Goal: Transaction & Acquisition: Purchase product/service

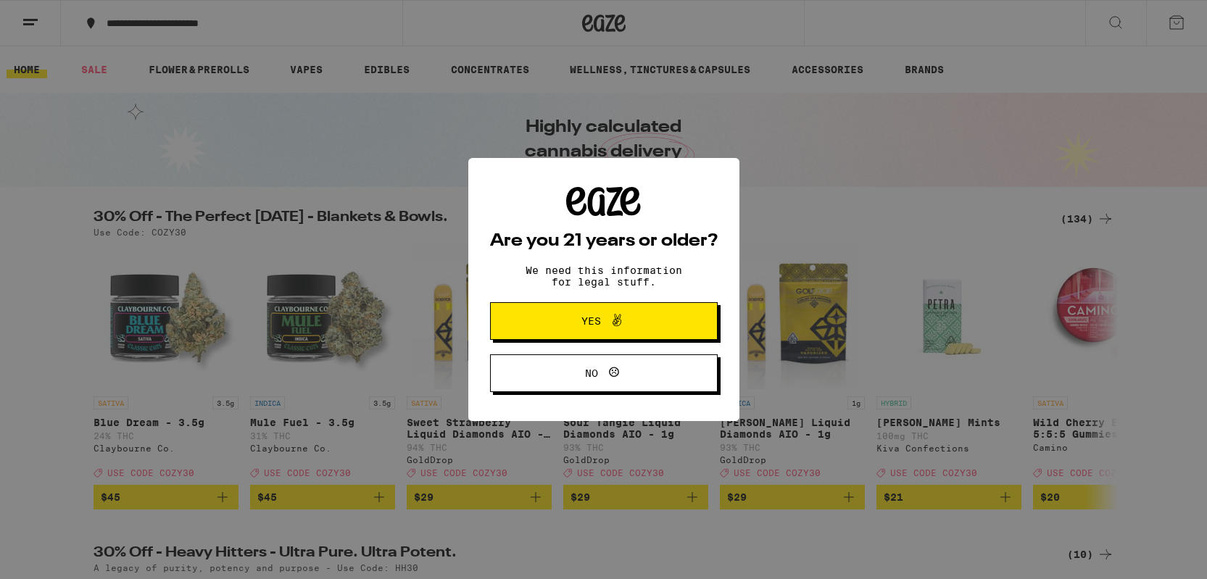
click at [676, 63] on div "Are you 21 years or older? We need this information for legal stuff. Yes No" at bounding box center [603, 289] width 1207 height 579
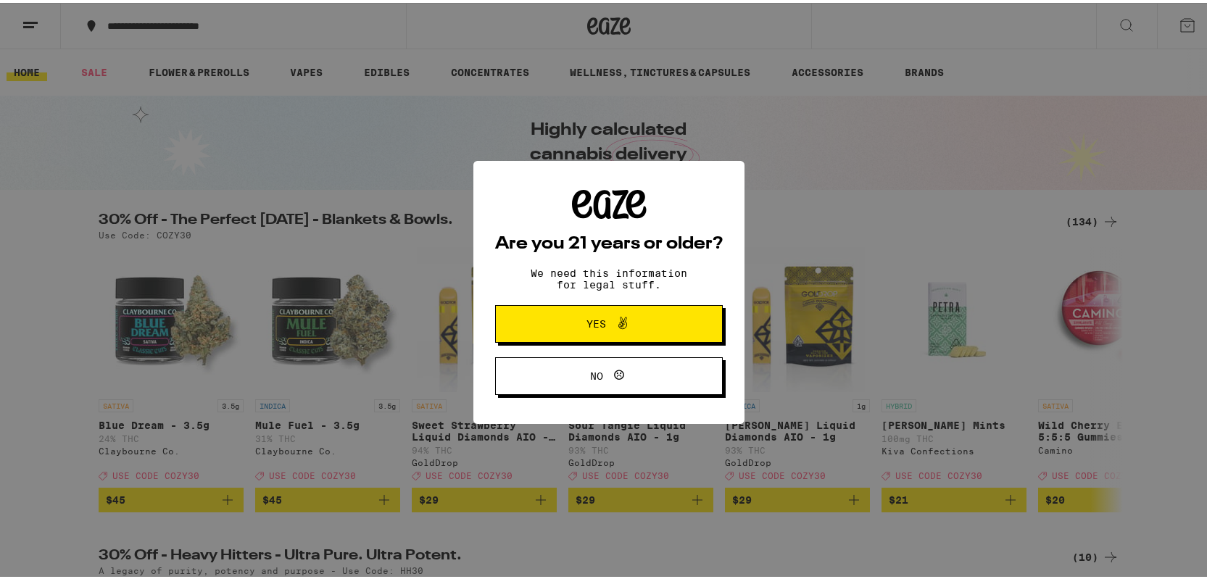
click at [619, 329] on icon at bounding box center [622, 320] width 17 height 17
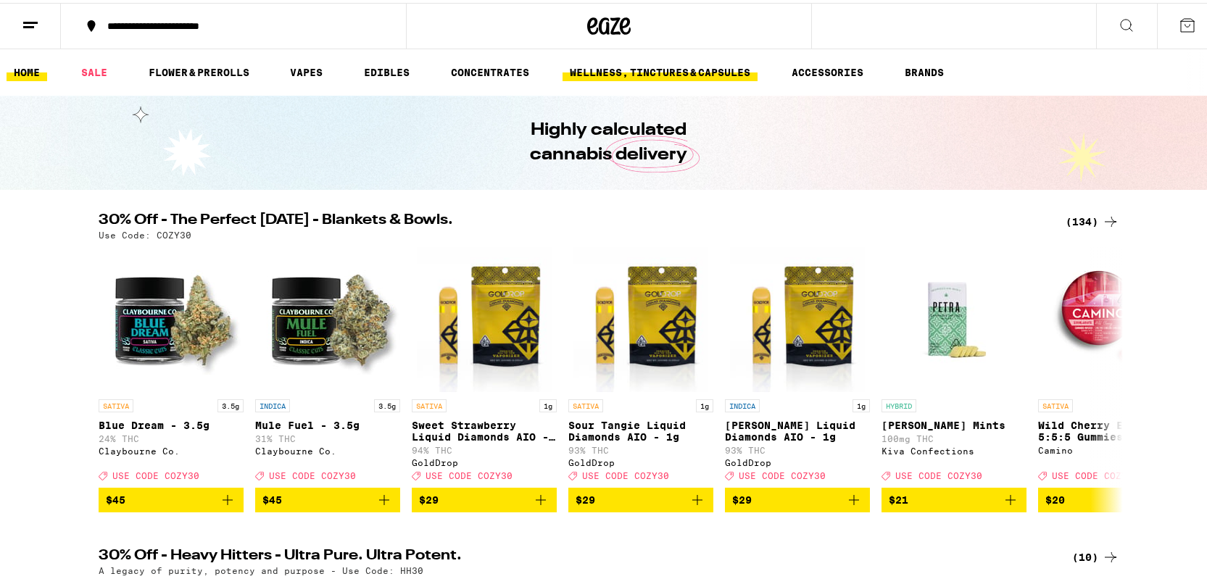
click at [691, 70] on link "WELLNESS, TINCTURES & CAPSULES" at bounding box center [659, 69] width 195 height 17
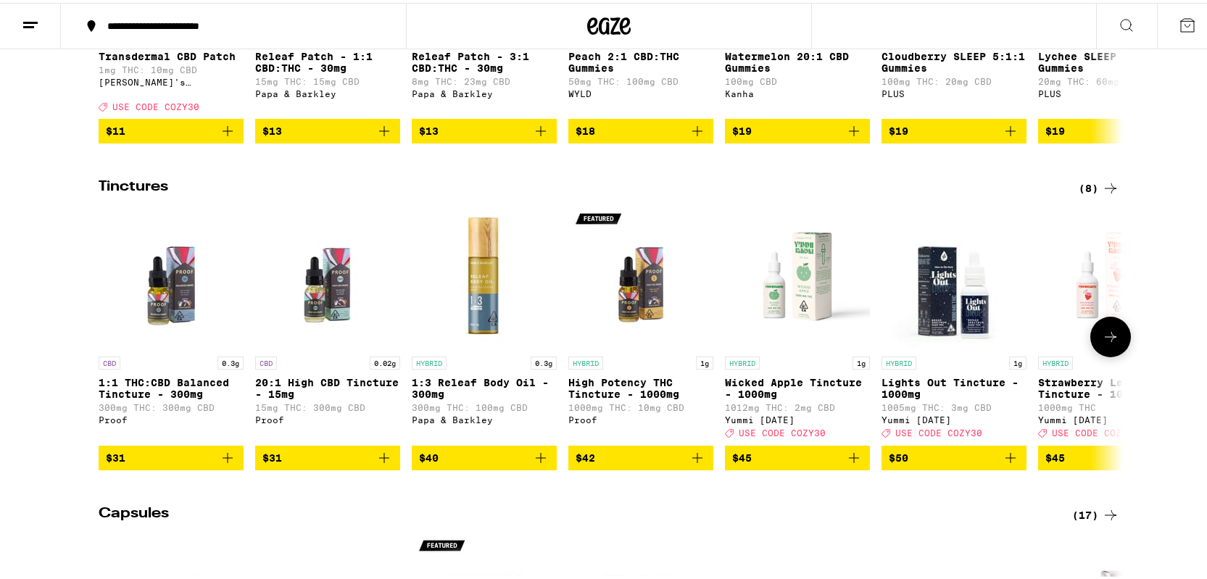
scroll to position [239, 0]
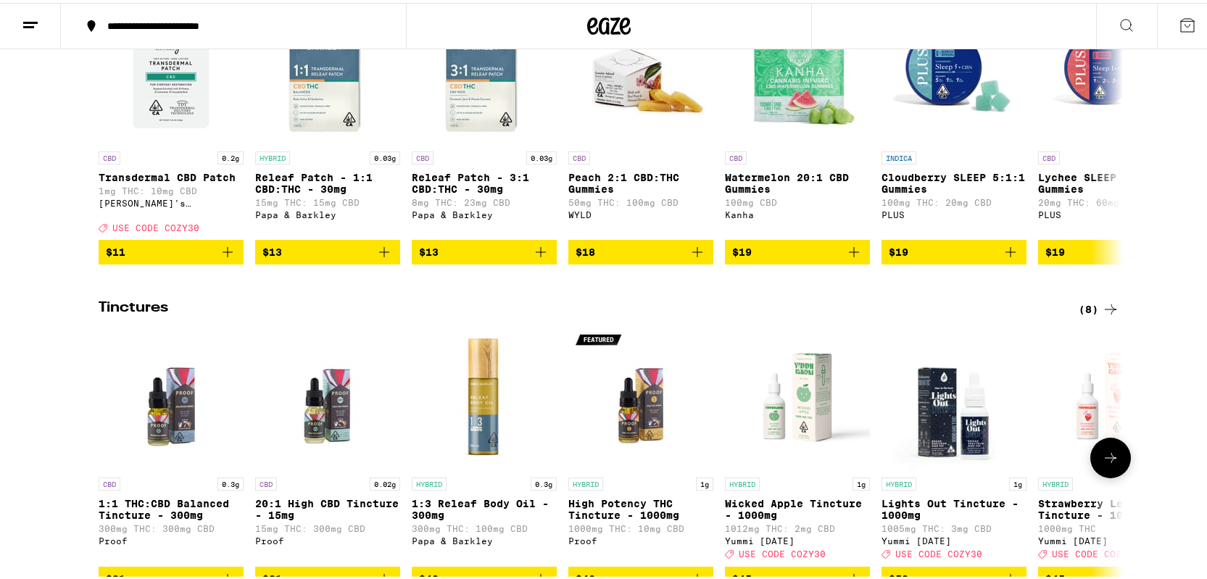
click at [1105, 464] on icon at bounding box center [1110, 454] width 17 height 17
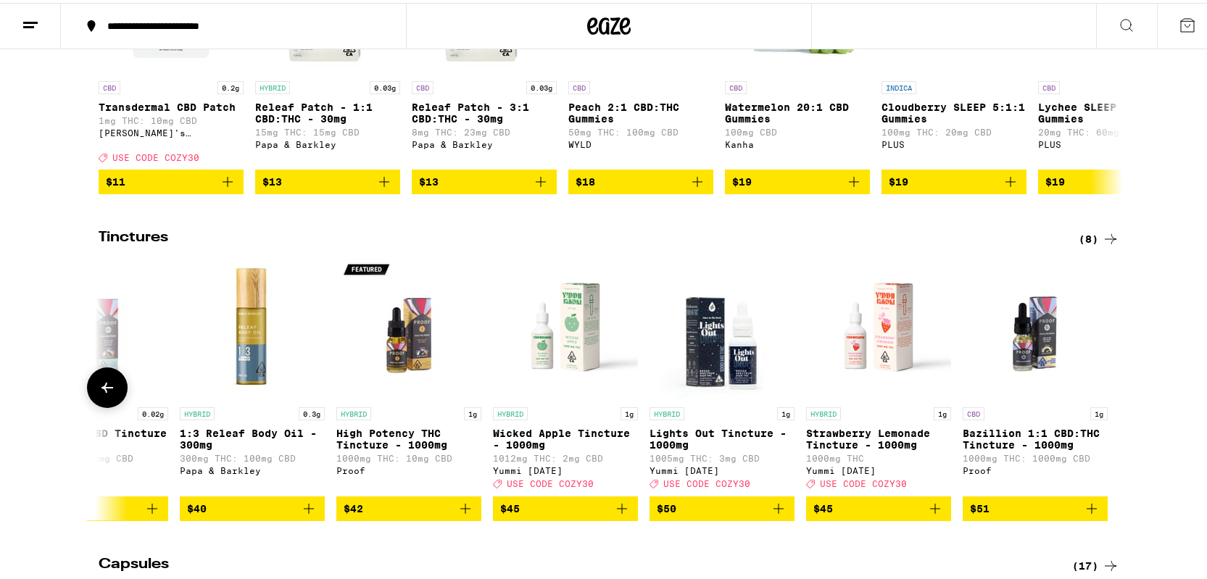
scroll to position [332, 0]
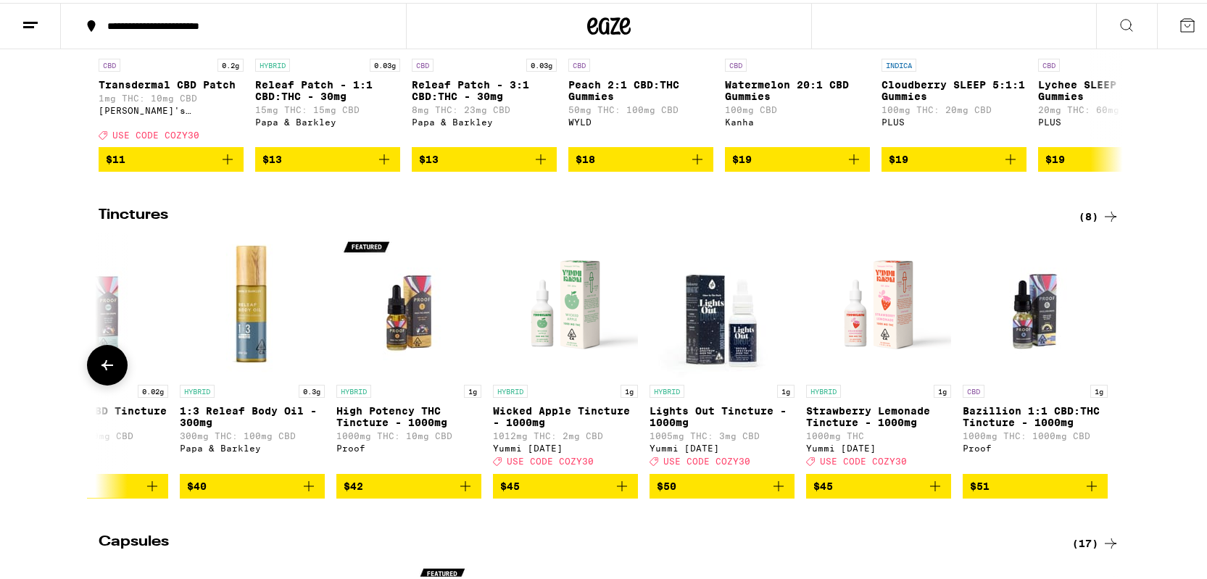
click at [99, 371] on icon at bounding box center [107, 362] width 17 height 17
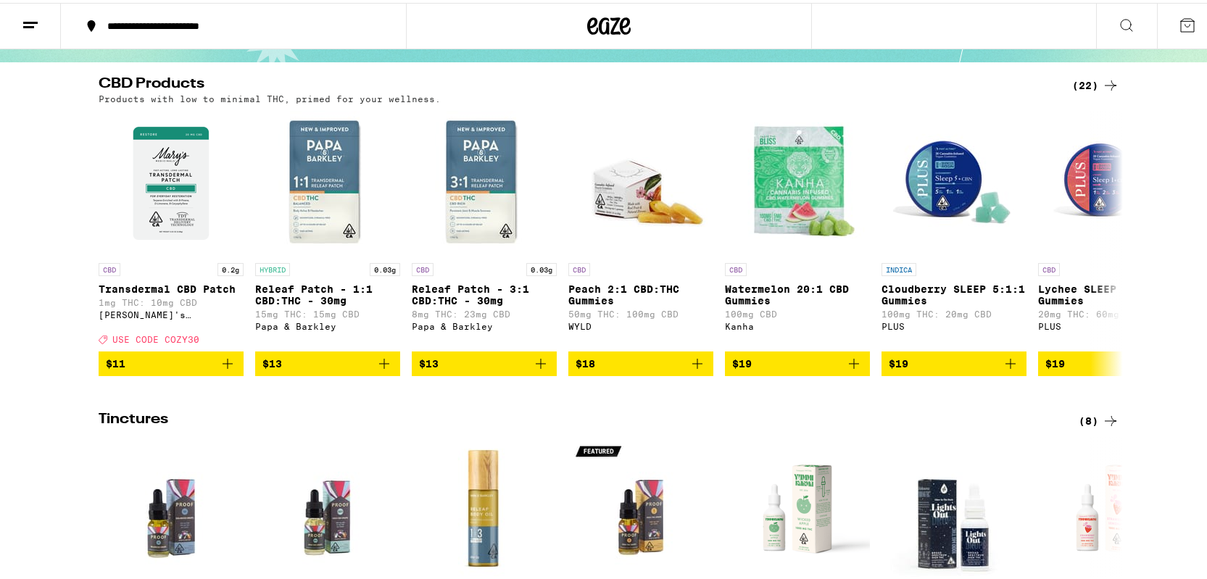
scroll to position [68, 0]
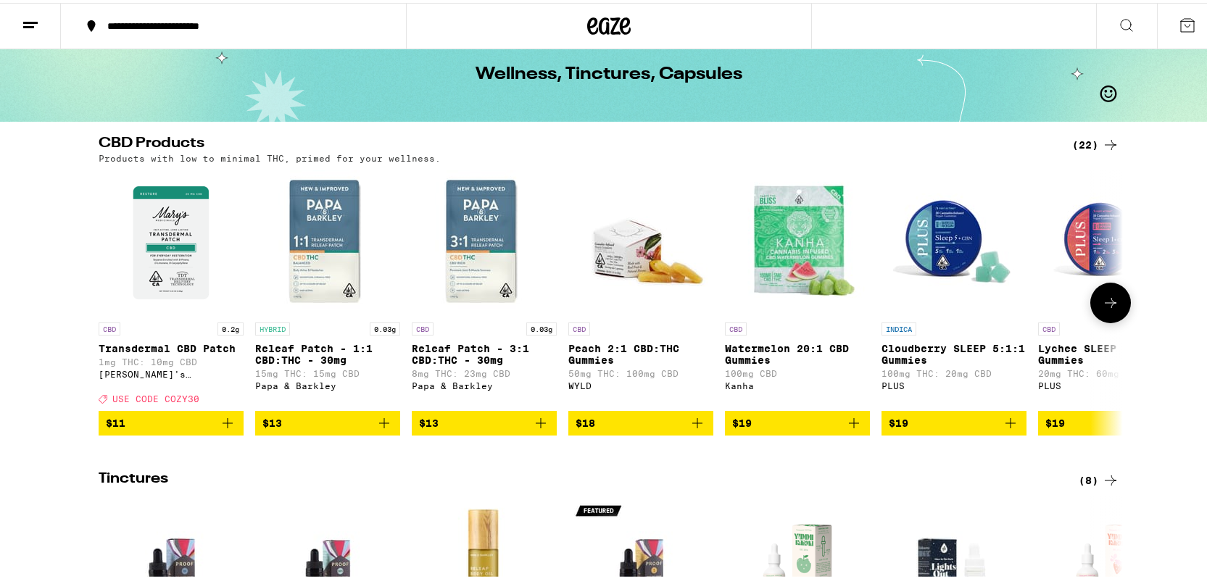
click at [1112, 304] on icon at bounding box center [1110, 299] width 17 height 17
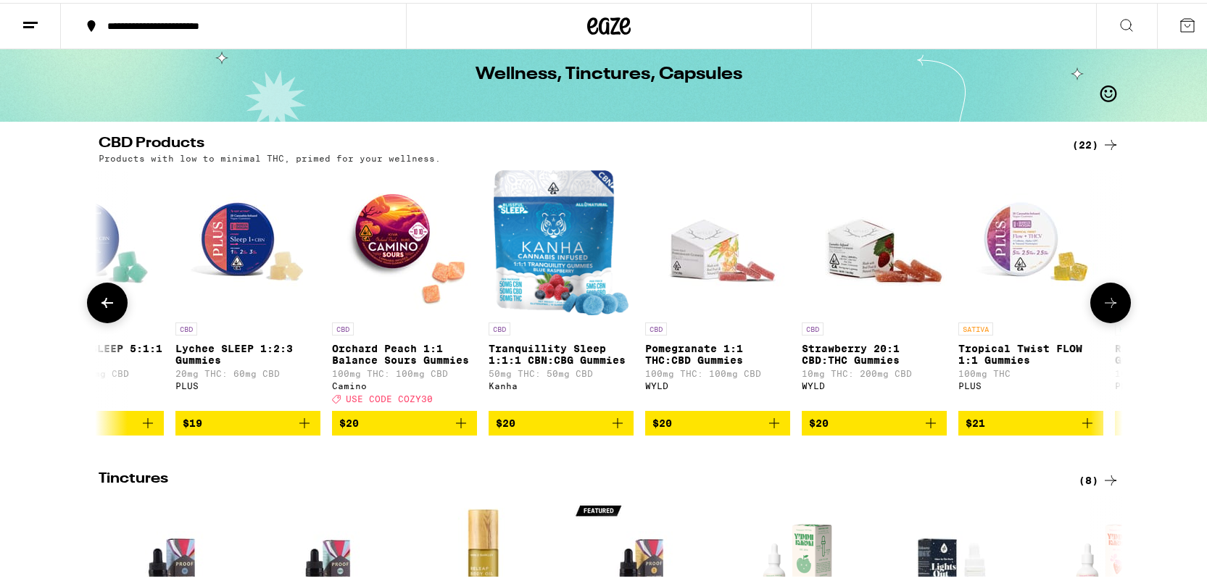
click at [1112, 304] on icon at bounding box center [1110, 299] width 17 height 17
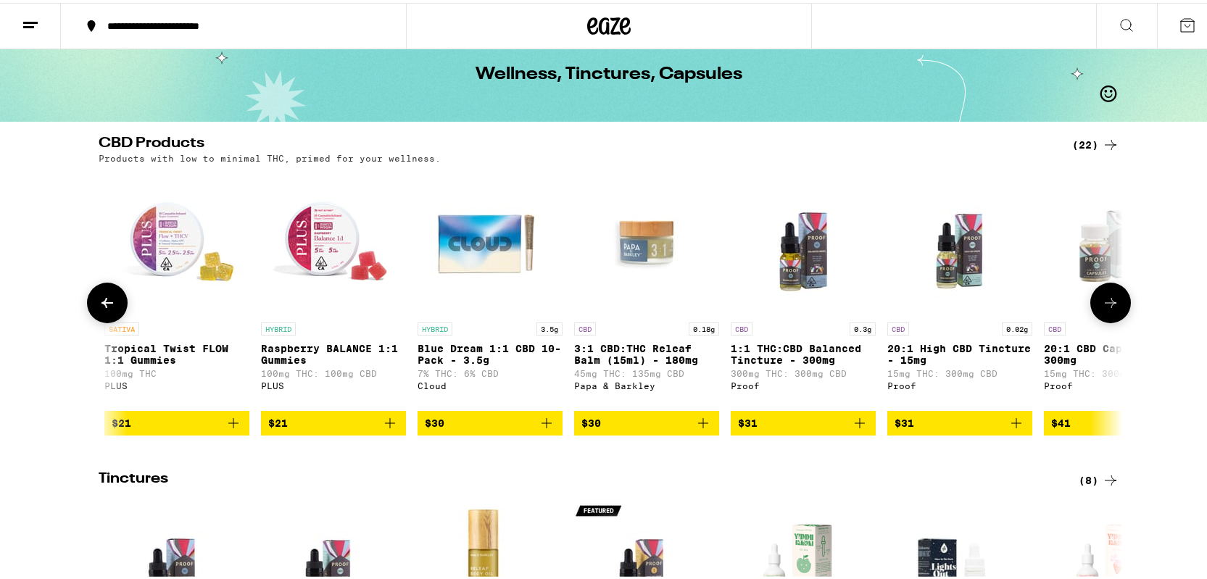
scroll to position [0, 1725]
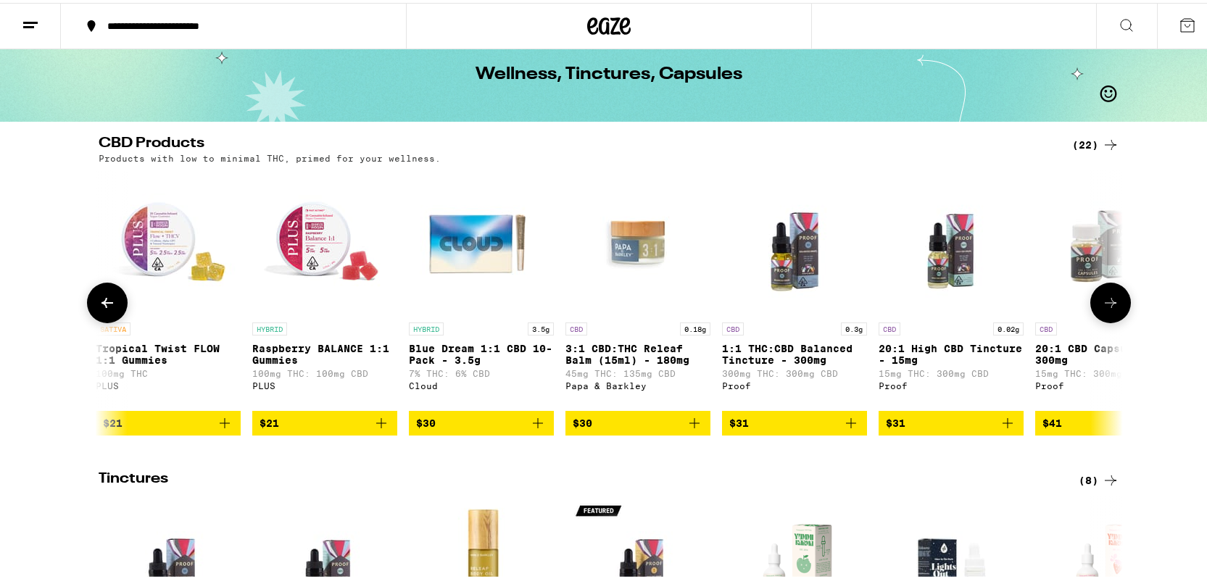
click at [1112, 304] on icon at bounding box center [1110, 299] width 17 height 17
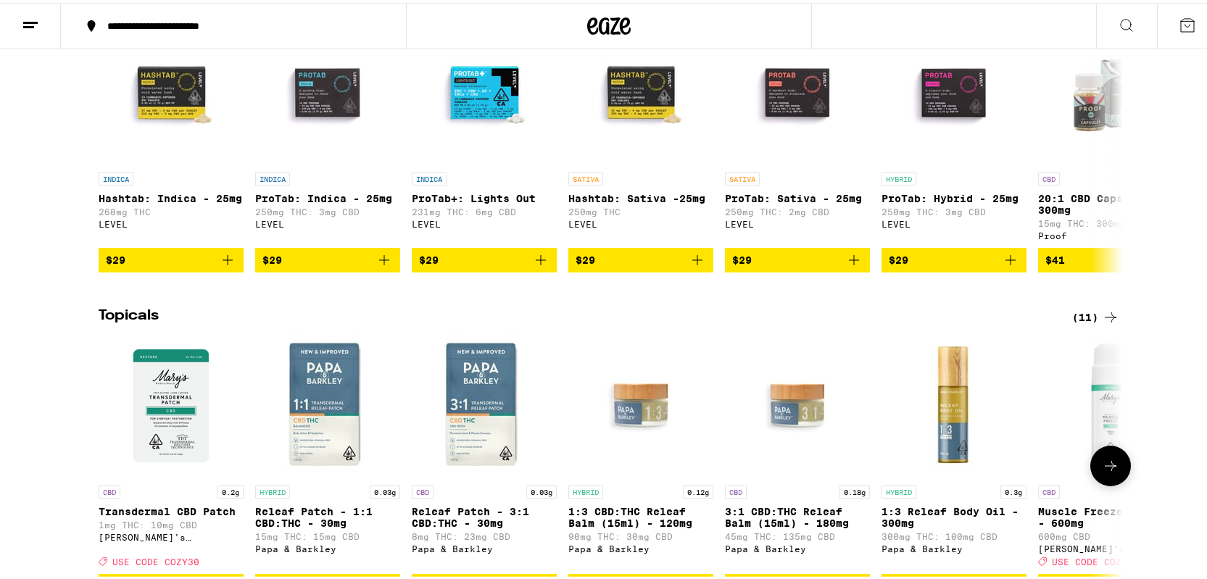
scroll to position [860, 0]
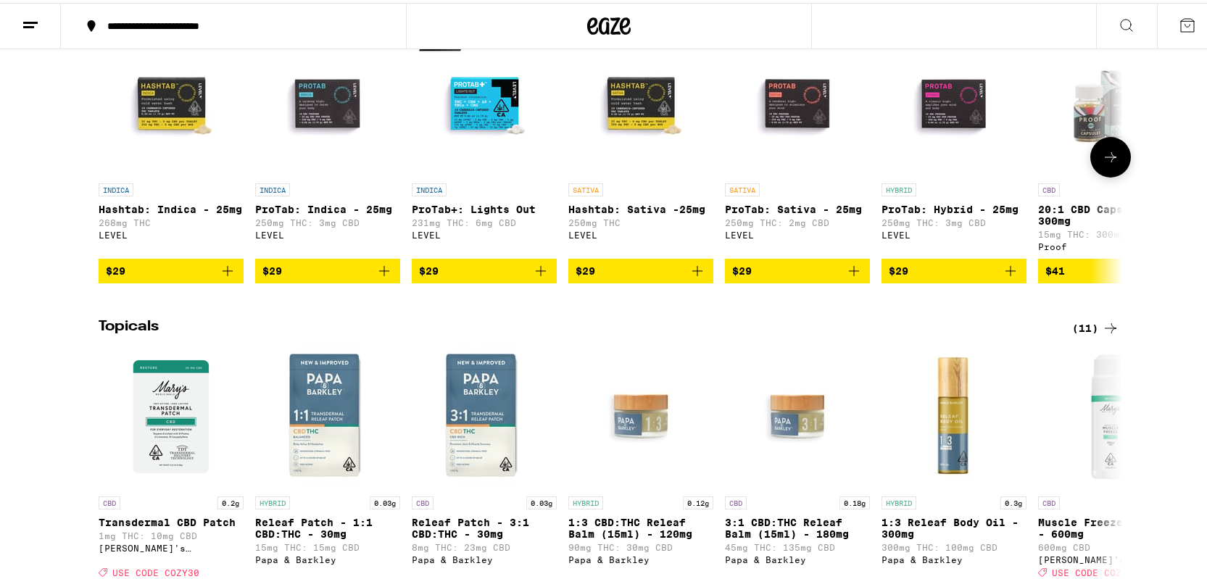
click at [1106, 163] on icon at bounding box center [1110, 154] width 17 height 17
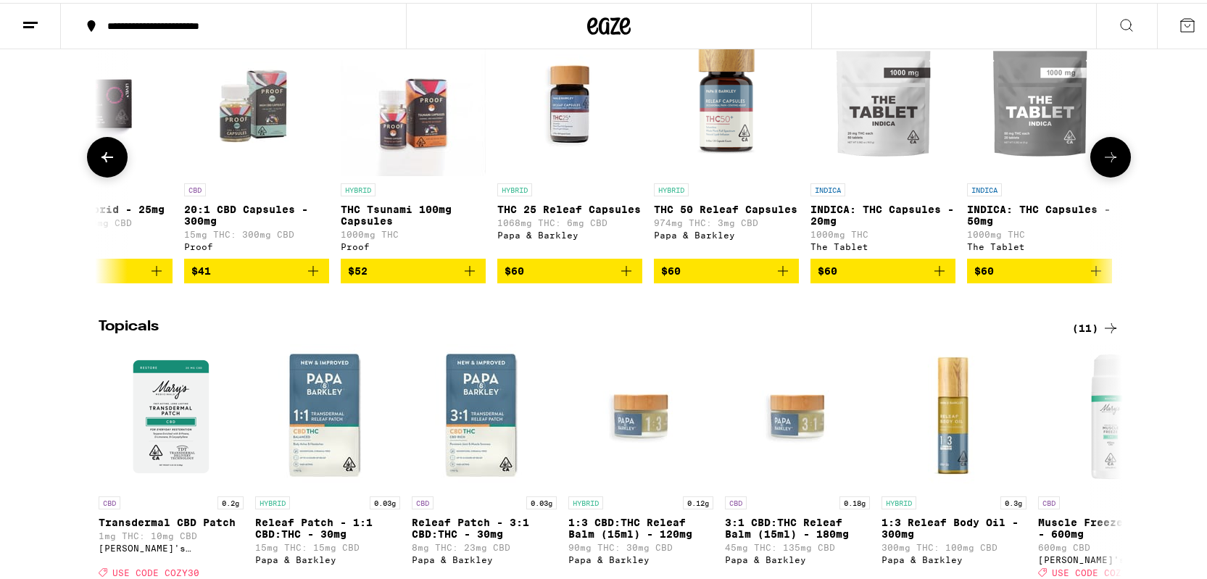
scroll to position [0, 863]
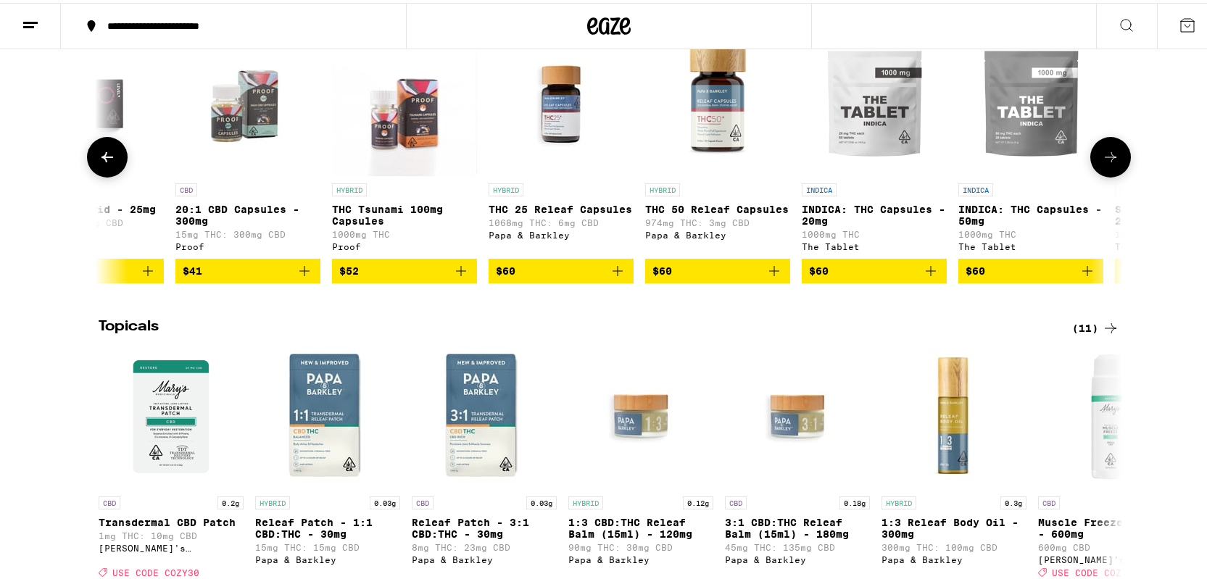
click at [1106, 163] on icon at bounding box center [1110, 154] width 17 height 17
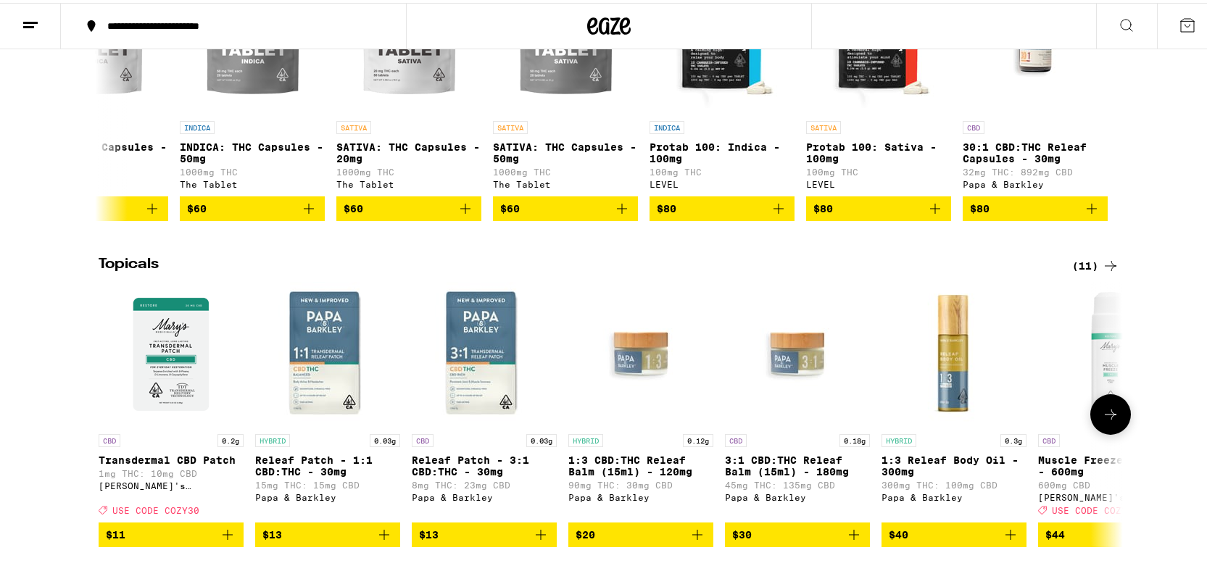
scroll to position [975, 0]
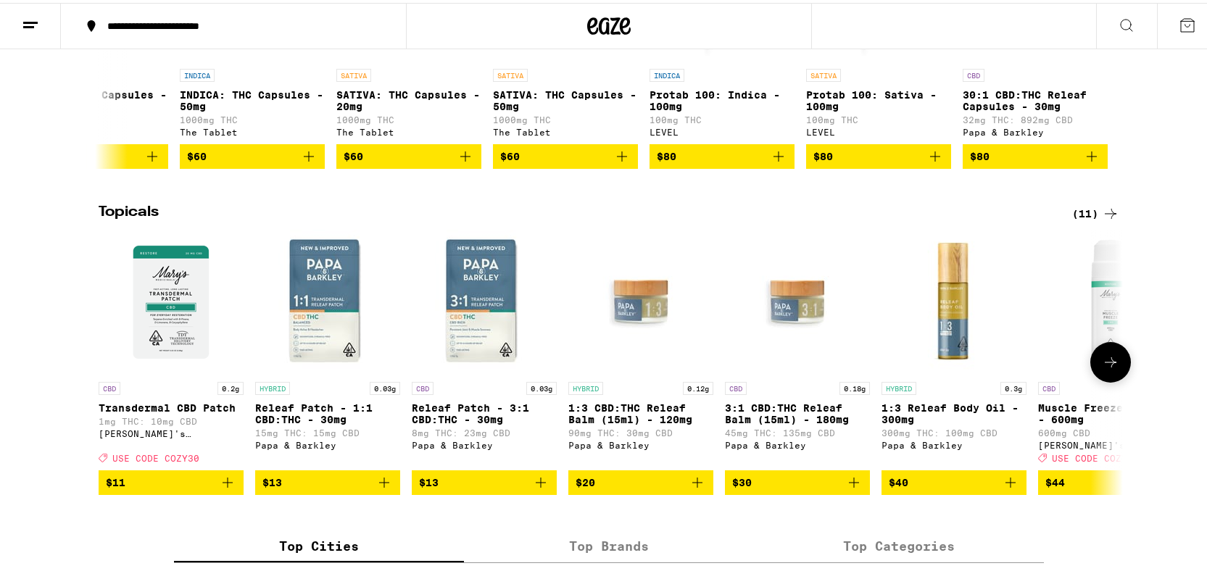
click at [1107, 365] on icon at bounding box center [1111, 359] width 12 height 10
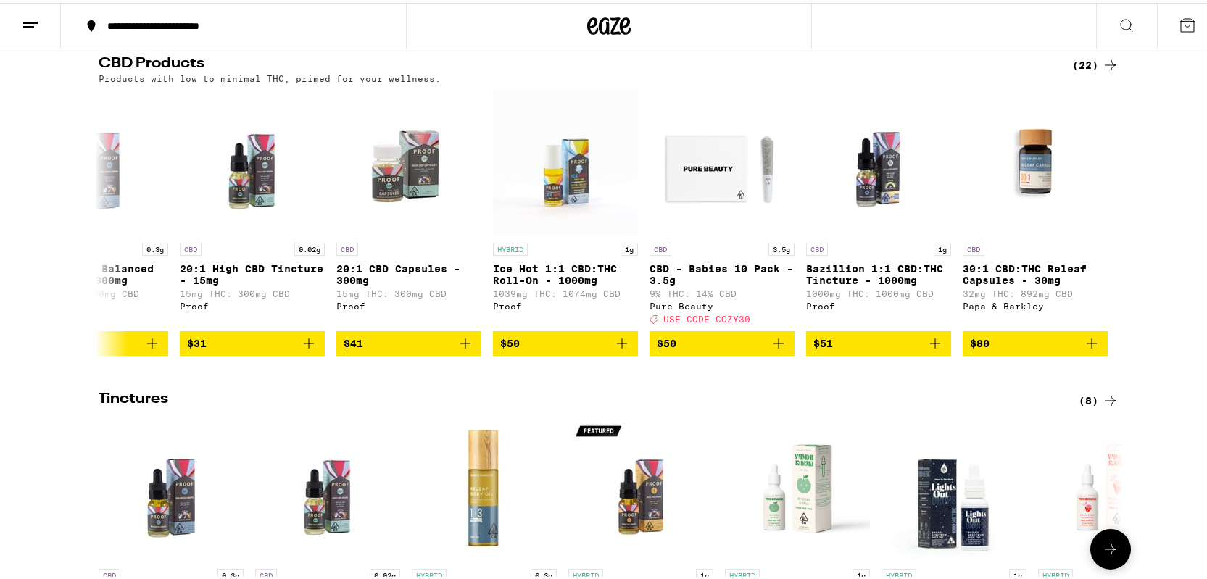
scroll to position [0, 0]
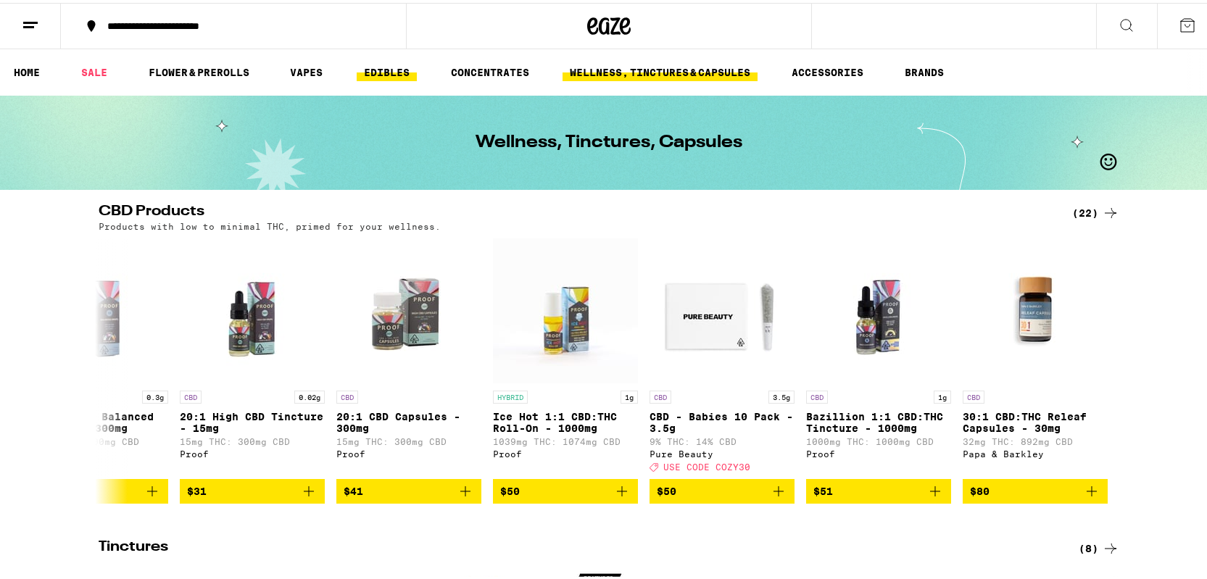
click at [383, 71] on link "EDIBLES" at bounding box center [387, 69] width 60 height 17
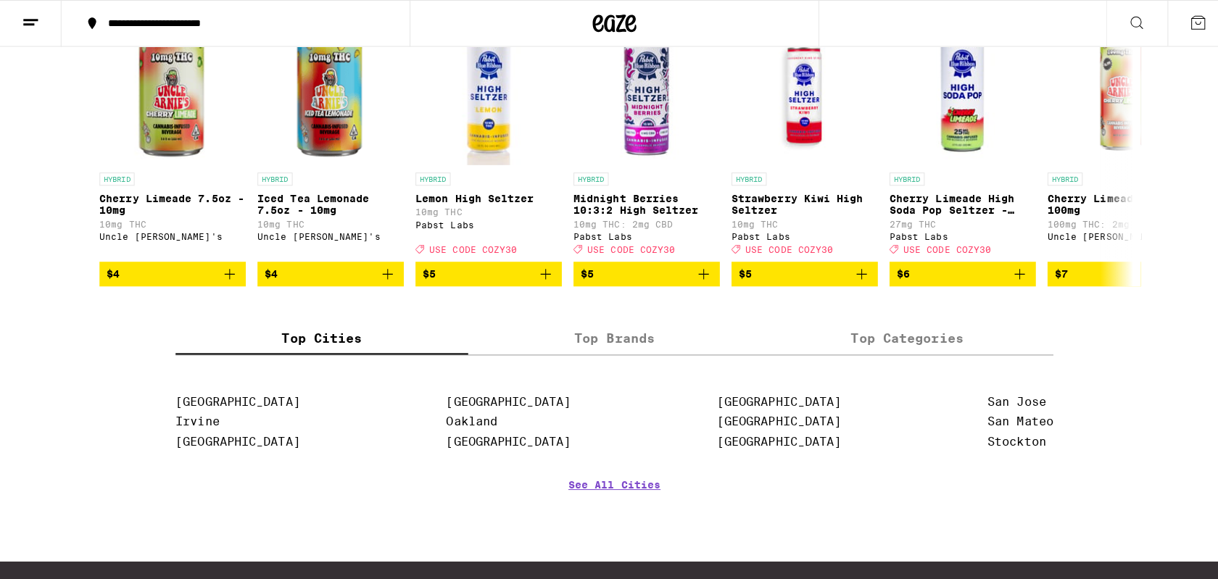
scroll to position [834, 0]
